Goal: Task Accomplishment & Management: Manage account settings

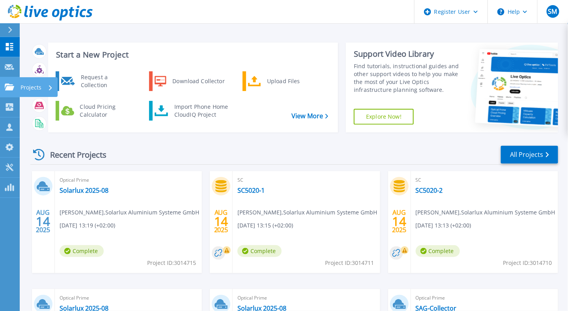
click at [10, 88] on icon at bounding box center [9, 87] width 9 height 7
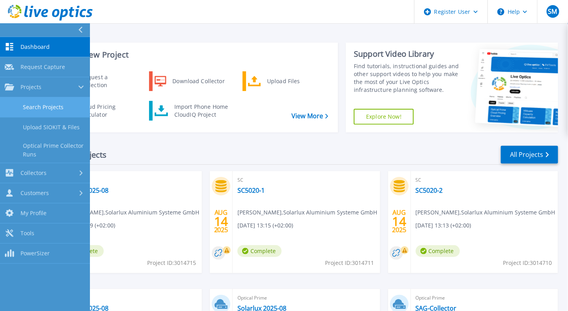
click at [34, 104] on link "Search Projects" at bounding box center [45, 107] width 90 height 20
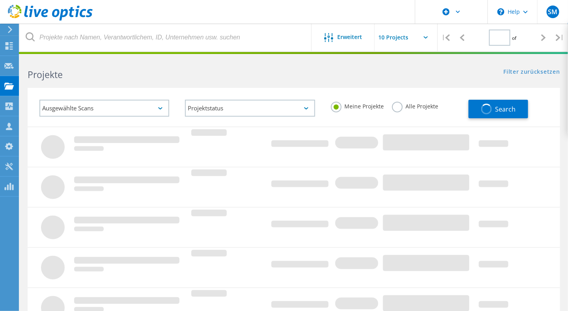
type input "1"
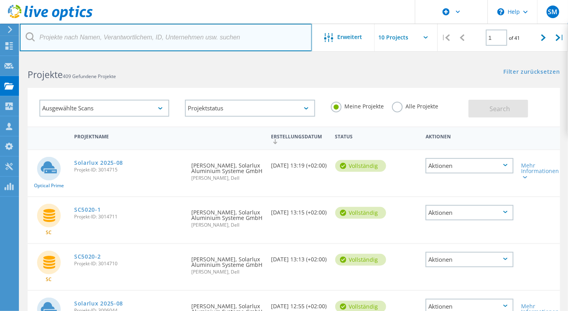
click at [97, 44] on input "text" at bounding box center [166, 38] width 292 height 28
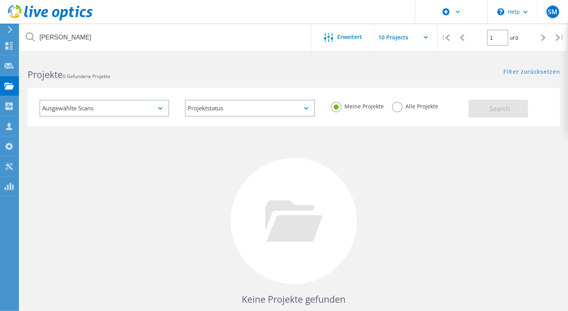
click at [412, 107] on label "Alle Projekte" at bounding box center [415, 105] width 47 height 7
click at [0, 0] on input "Alle Projekte" at bounding box center [0, 0] width 0 height 0
click at [504, 108] on span "Search" at bounding box center [500, 109] width 21 height 9
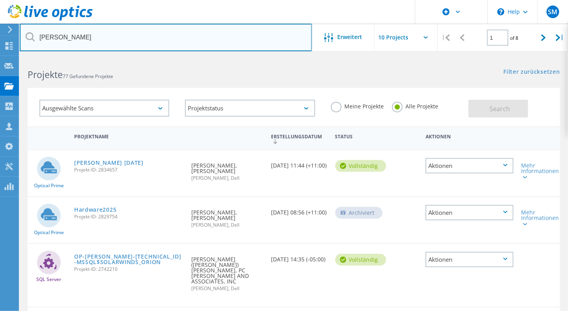
click at [166, 43] on input "krause" at bounding box center [166, 38] width 292 height 28
type input "k"
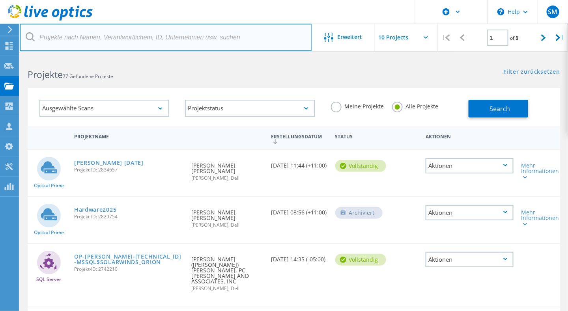
paste input "dsn-group.de"
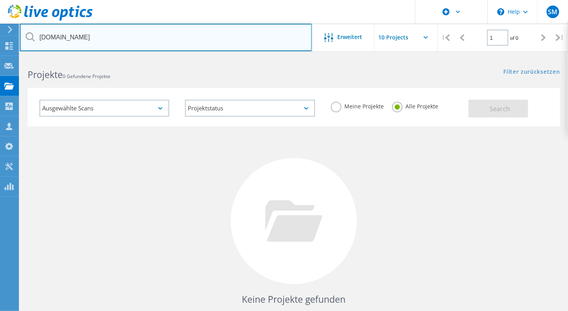
click at [135, 44] on input "dsn-group.de" at bounding box center [166, 38] width 292 height 28
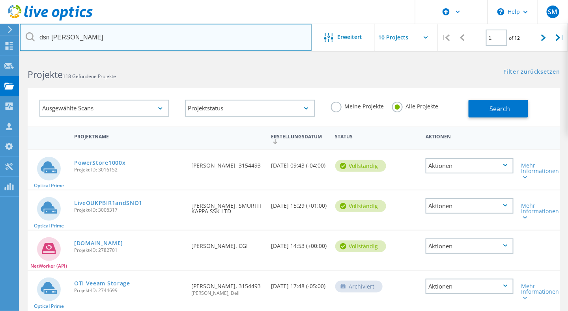
type input "dsn krause"
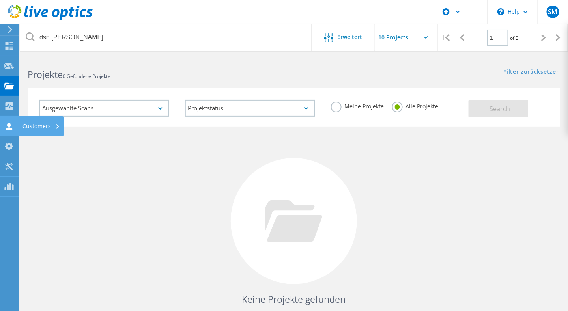
click at [5, 126] on icon at bounding box center [8, 126] width 9 height 7
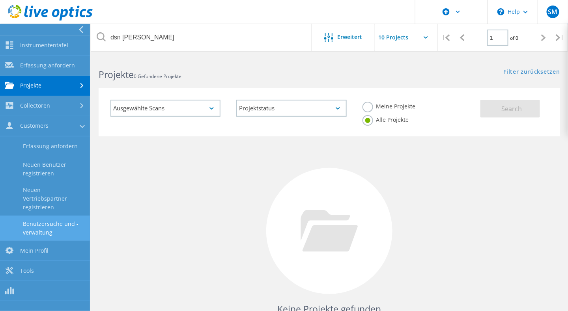
click at [39, 224] on link "Benutzersuche und -verwaltung" at bounding box center [45, 228] width 90 height 25
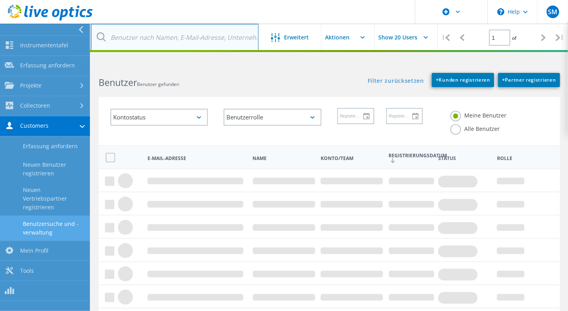
click at [148, 34] on input "text" at bounding box center [175, 38] width 168 height 28
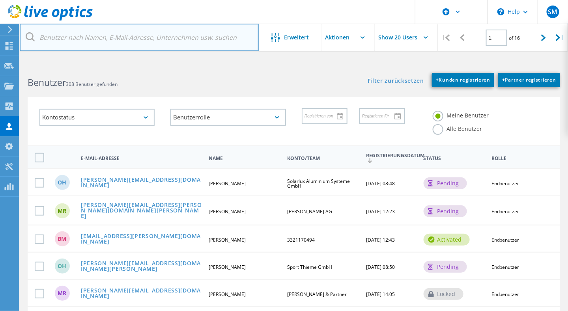
click at [142, 37] on input "text" at bounding box center [139, 38] width 239 height 28
paste input "TKrause@dsn-group.de"
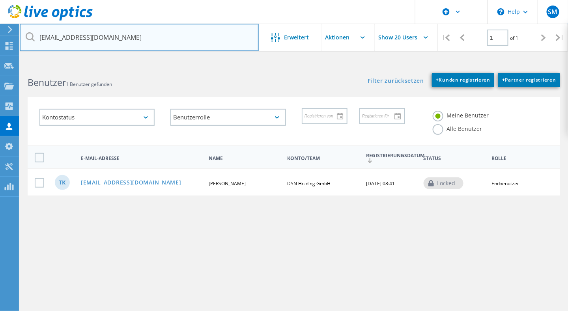
type input "TKrause@dsn-group.de"
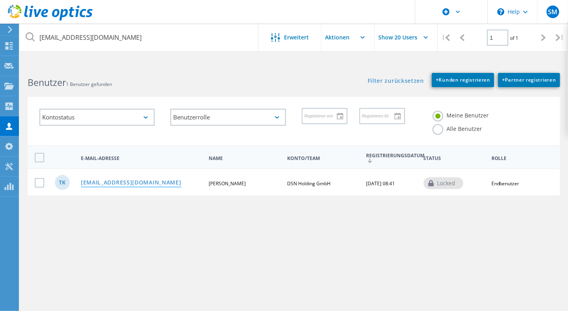
click at [133, 182] on link "tkrause@dsn-group.de" at bounding box center [131, 183] width 101 height 7
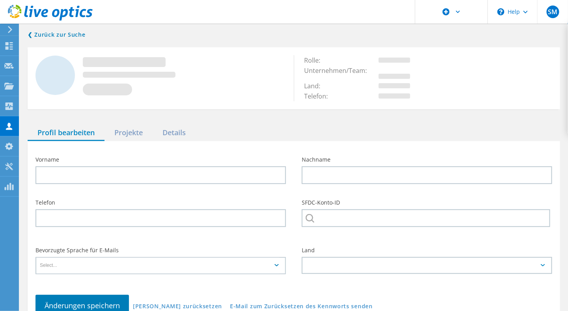
type input "Thomas"
type input "Krause"
type input "+49 421 69 66 32-227"
type input "DSN Holding GmbH"
type input "Deutsch"
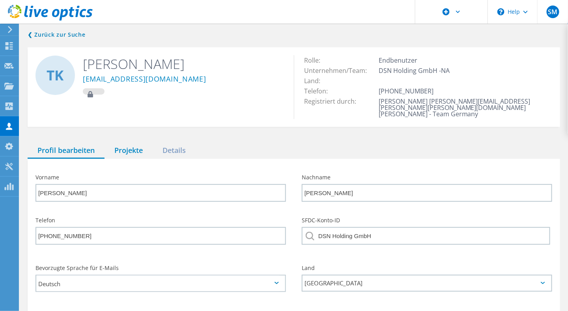
click at [127, 149] on div "Projekte" at bounding box center [129, 151] width 48 height 16
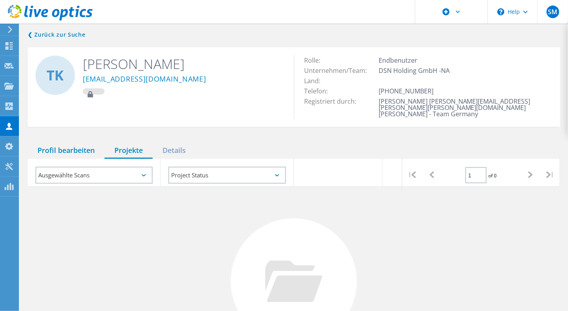
click at [57, 143] on div "Profil bearbeiten" at bounding box center [66, 151] width 77 height 16
